Goal: Task Accomplishment & Management: Manage account settings

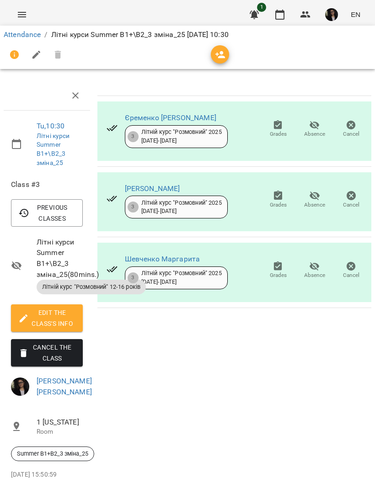
click at [35, 36] on link "Attendance" at bounding box center [22, 34] width 37 height 9
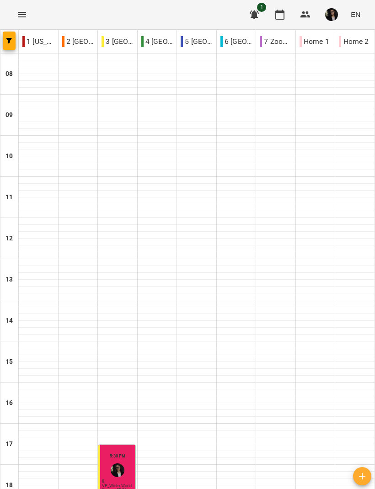
scroll to position [150, 0]
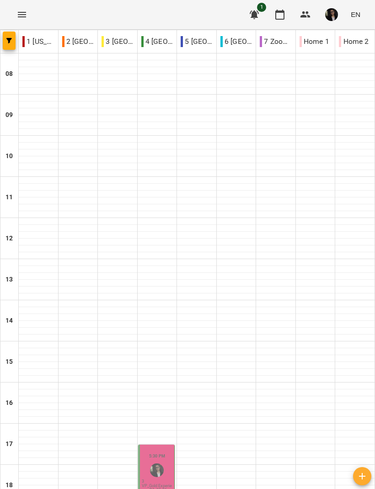
click at [148, 479] on p "3" at bounding box center [157, 481] width 31 height 4
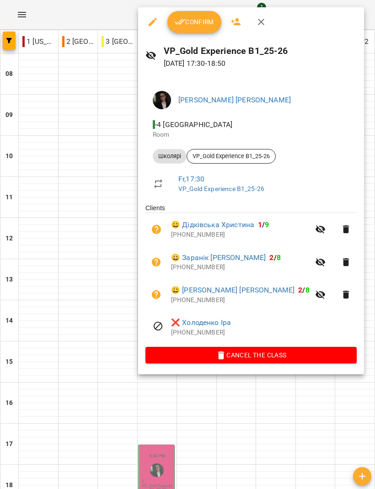
click at [191, 15] on button "Confirm" at bounding box center [194, 22] width 54 height 22
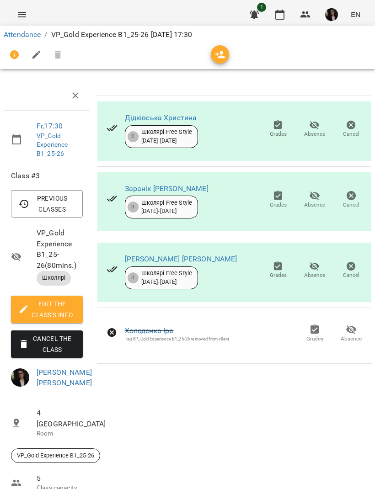
click at [314, 270] on icon "button" at bounding box center [314, 266] width 11 height 11
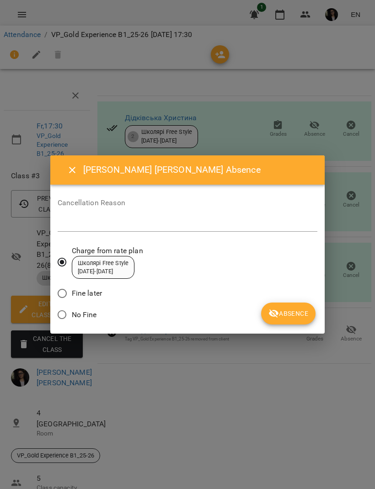
click at [283, 305] on button "Absence" at bounding box center [288, 313] width 54 height 22
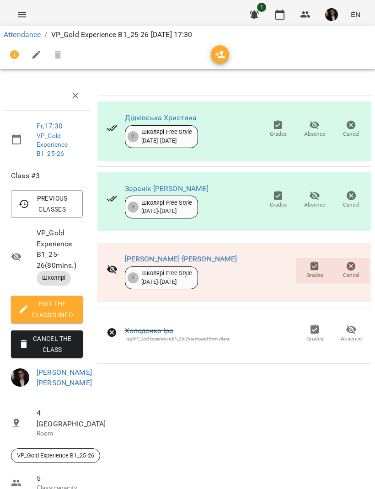
click at [16, 33] on link "Attendance" at bounding box center [22, 34] width 37 height 9
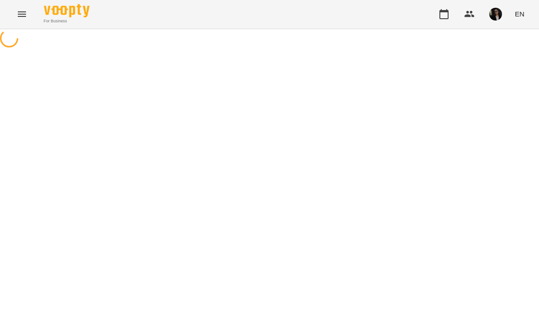
scroll to position [0, 0]
